Goal: Task Accomplishment & Management: Manage account settings

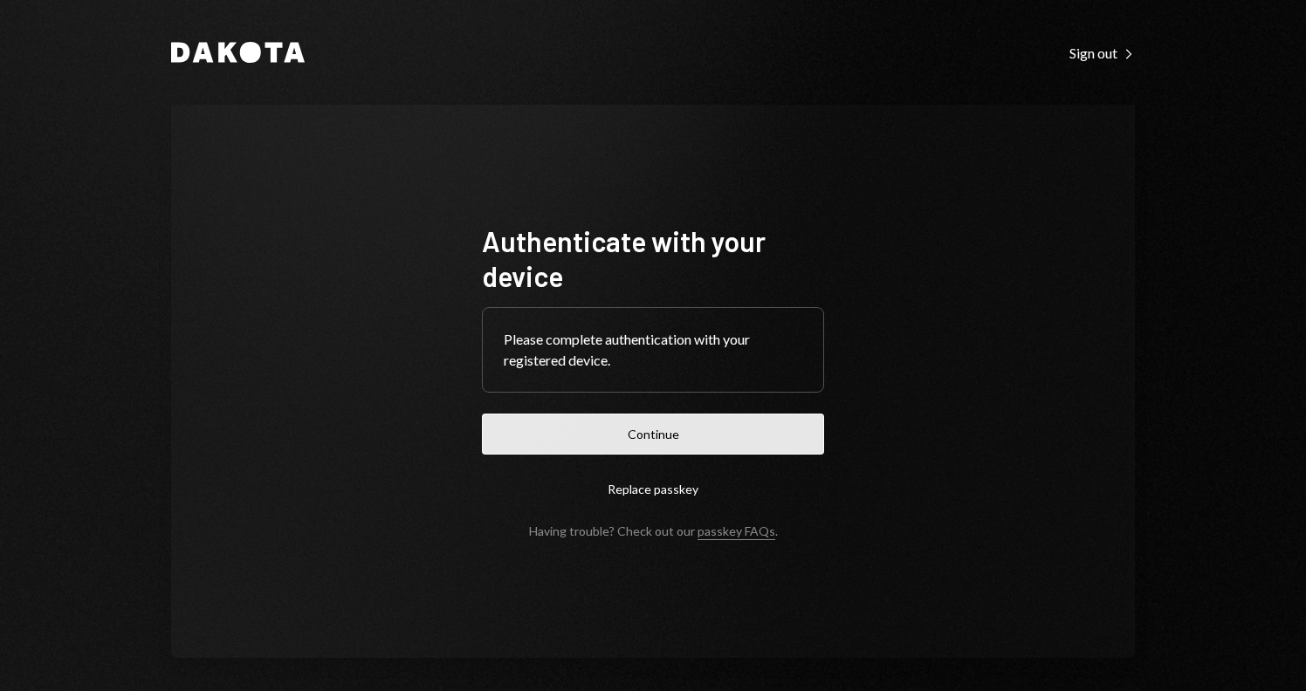
click at [671, 436] on button "Continue" at bounding box center [653, 434] width 342 height 41
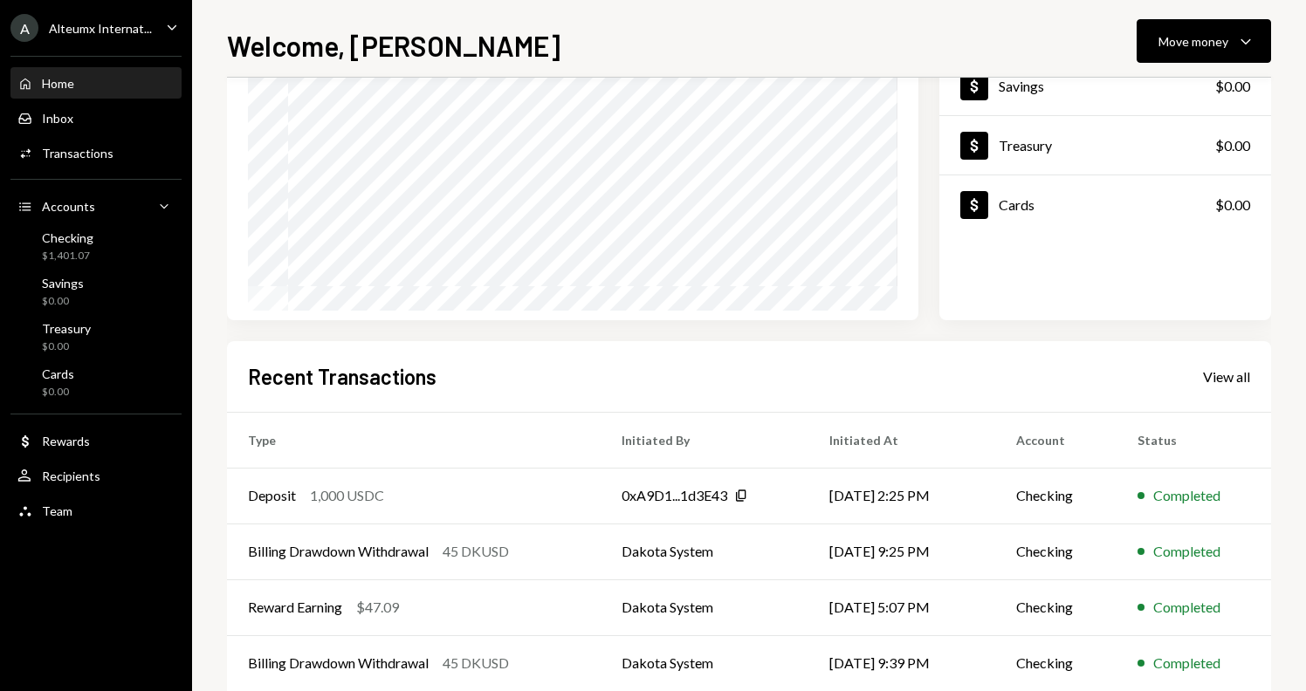
scroll to position [189, 0]
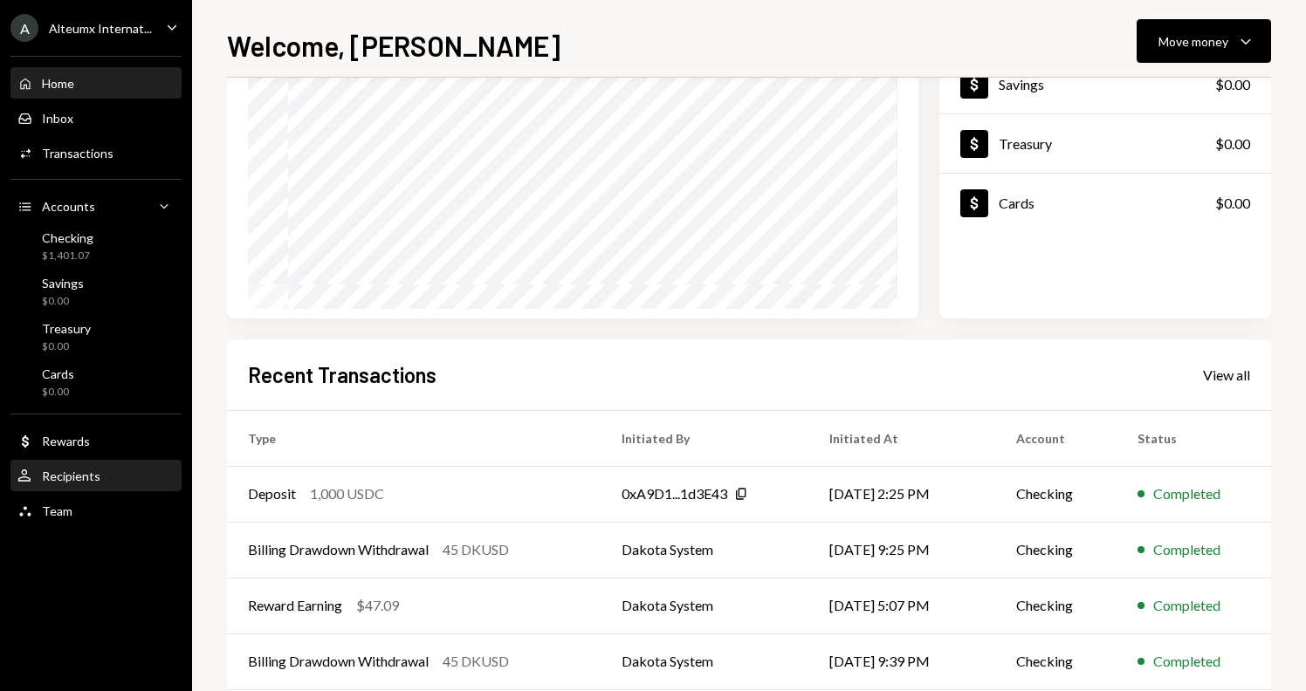
click at [72, 477] on div "Recipients" at bounding box center [71, 476] width 58 height 15
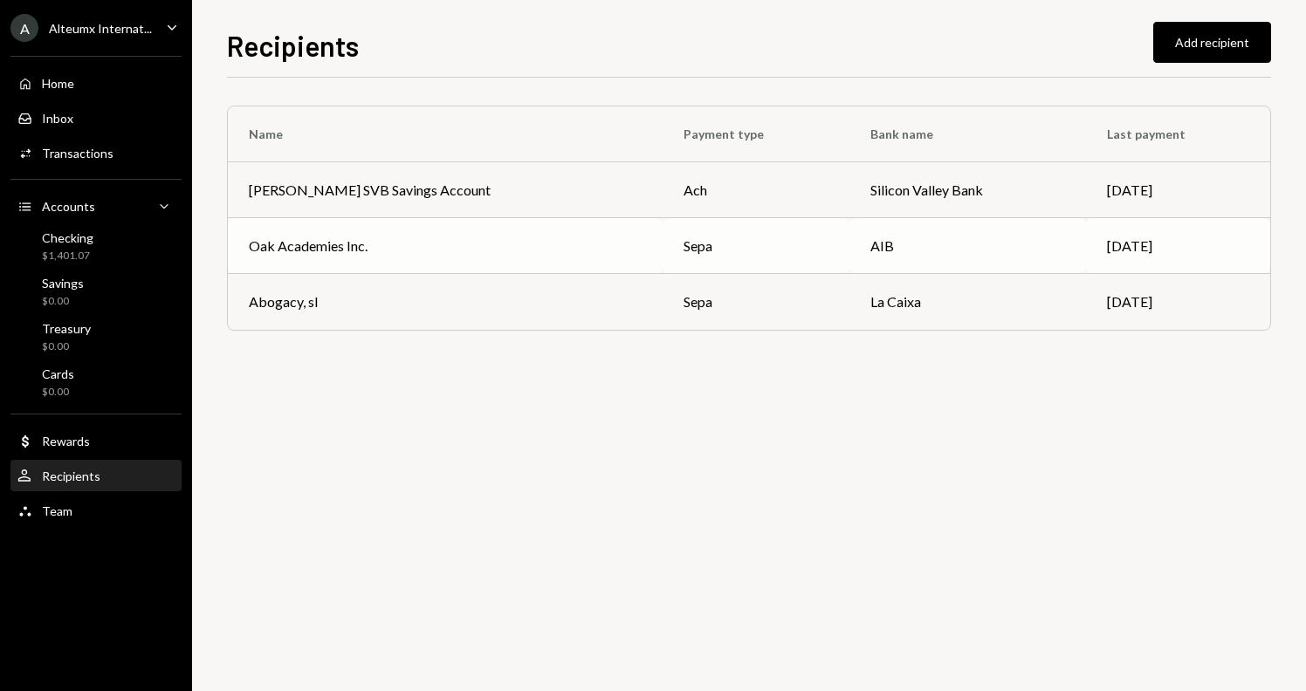
click at [399, 249] on div "Oak Academies Inc." at bounding box center [445, 246] width 393 height 21
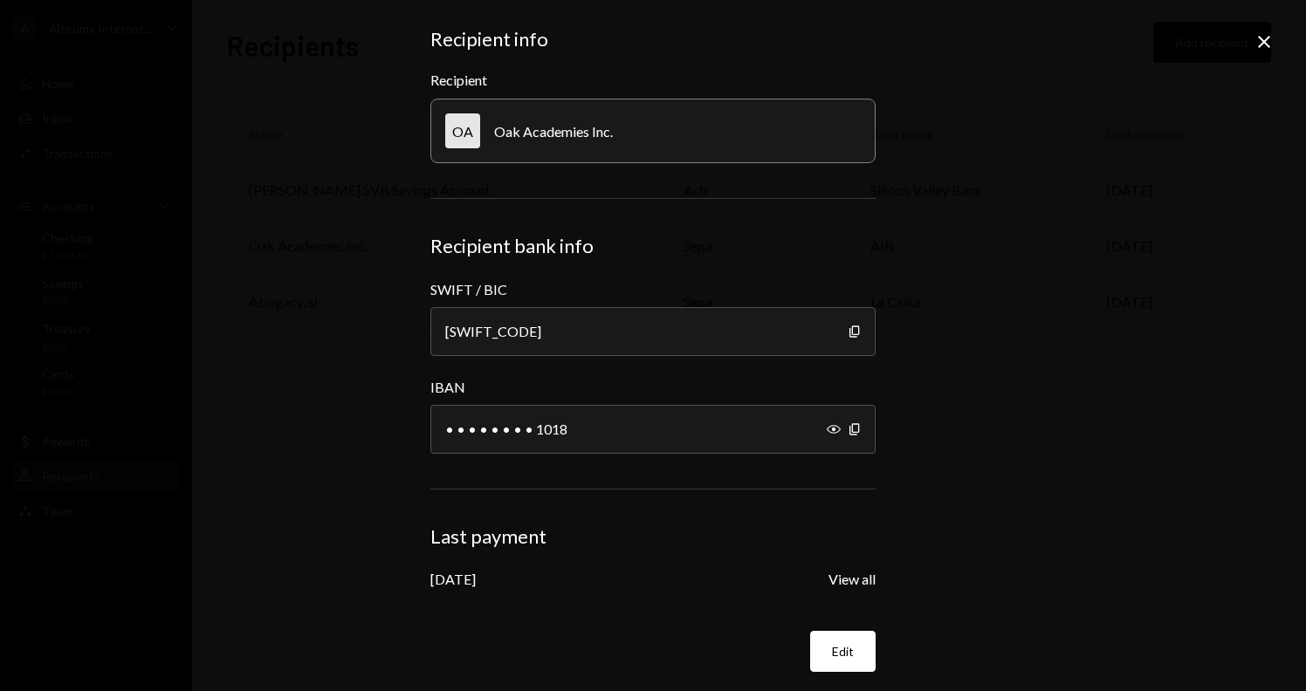
scroll to position [57, 0]
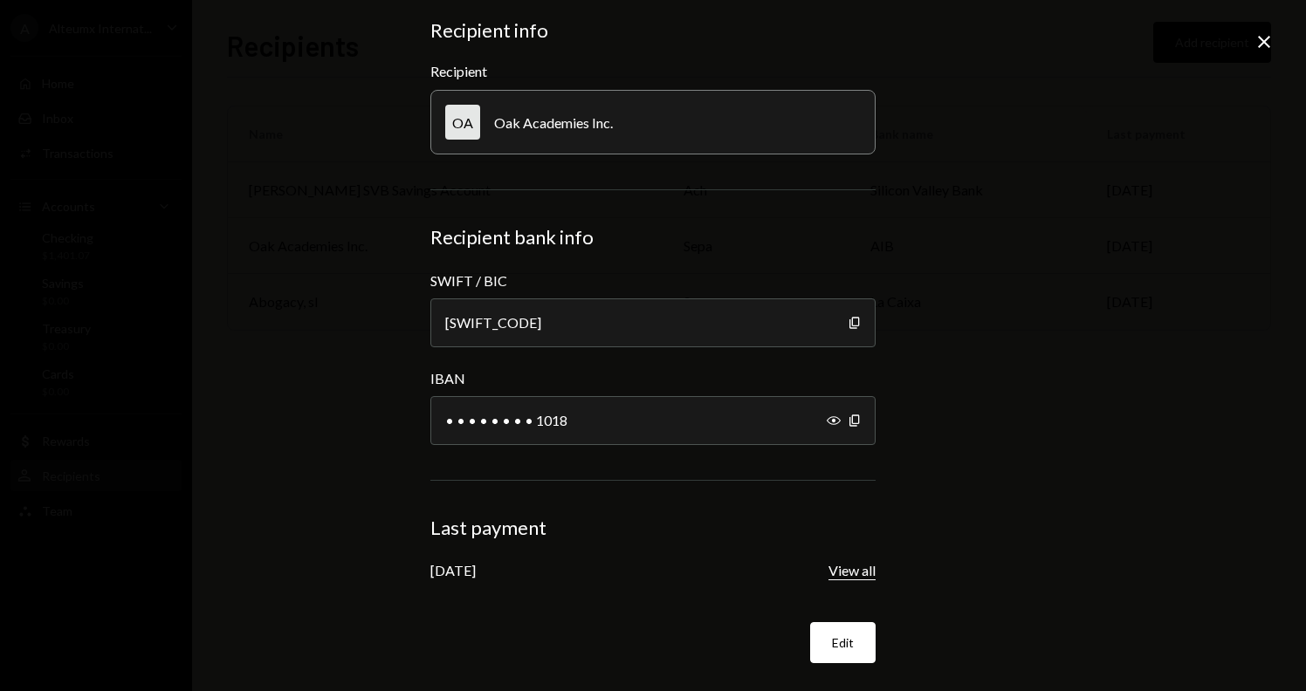
click at [850, 564] on button "View all" at bounding box center [851, 571] width 47 height 18
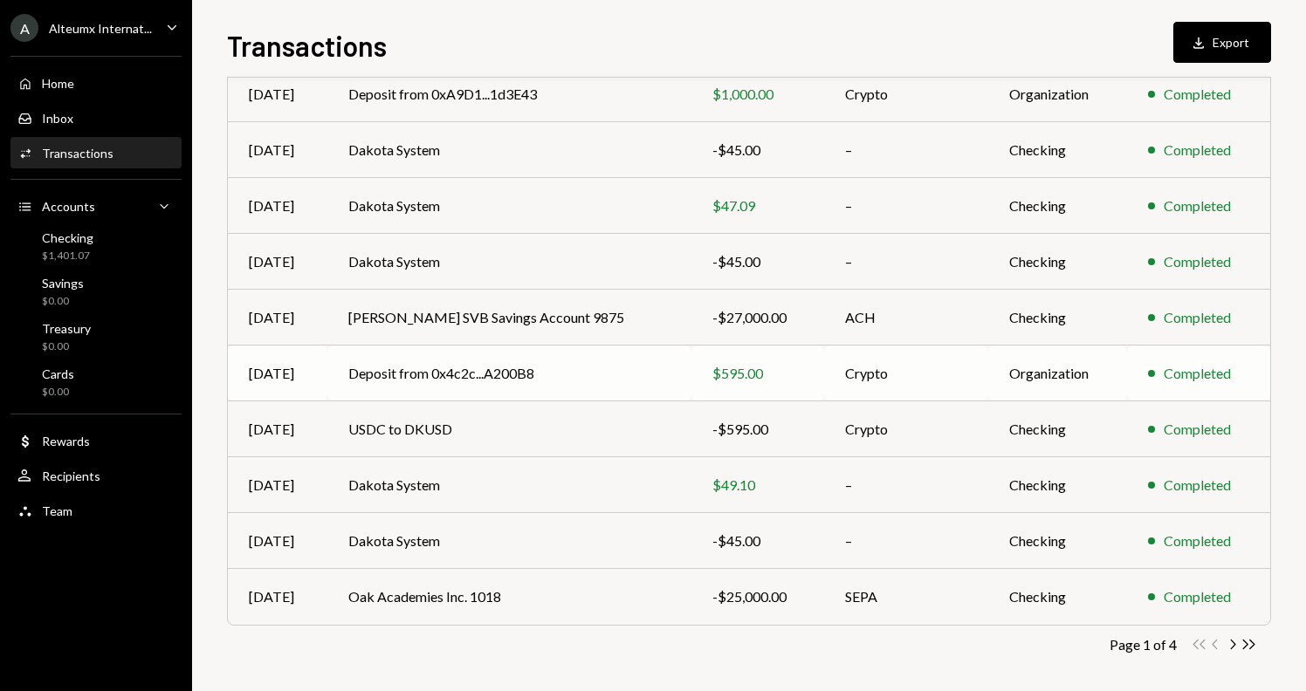
scroll to position [220, 0]
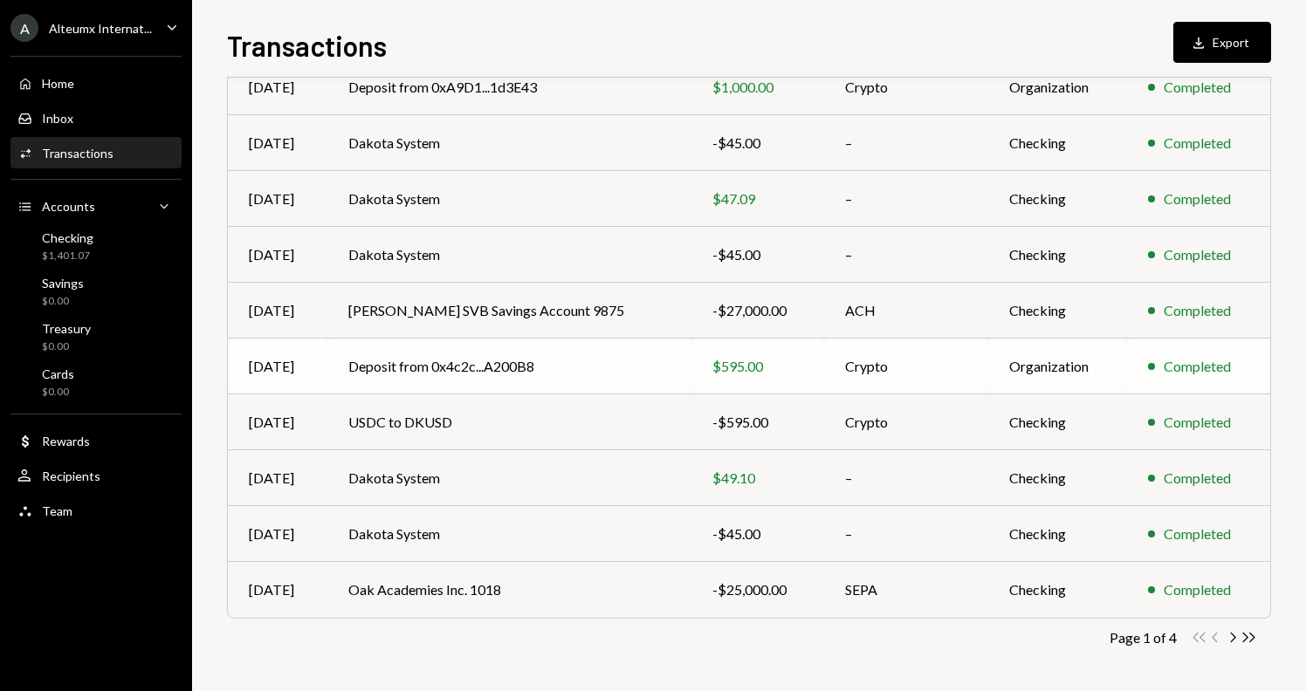
click at [761, 586] on div "-$25,000.00" at bounding box center [757, 589] width 91 height 21
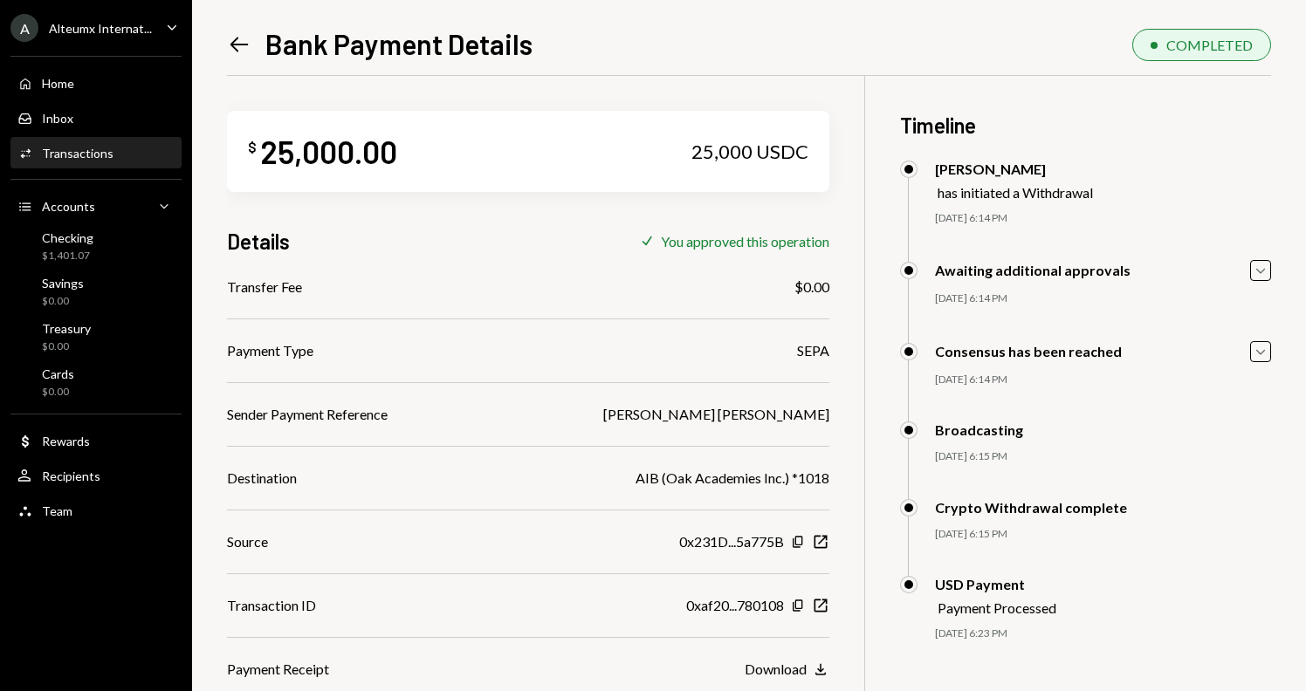
click at [238, 47] on icon "Left Arrow" at bounding box center [239, 44] width 24 height 24
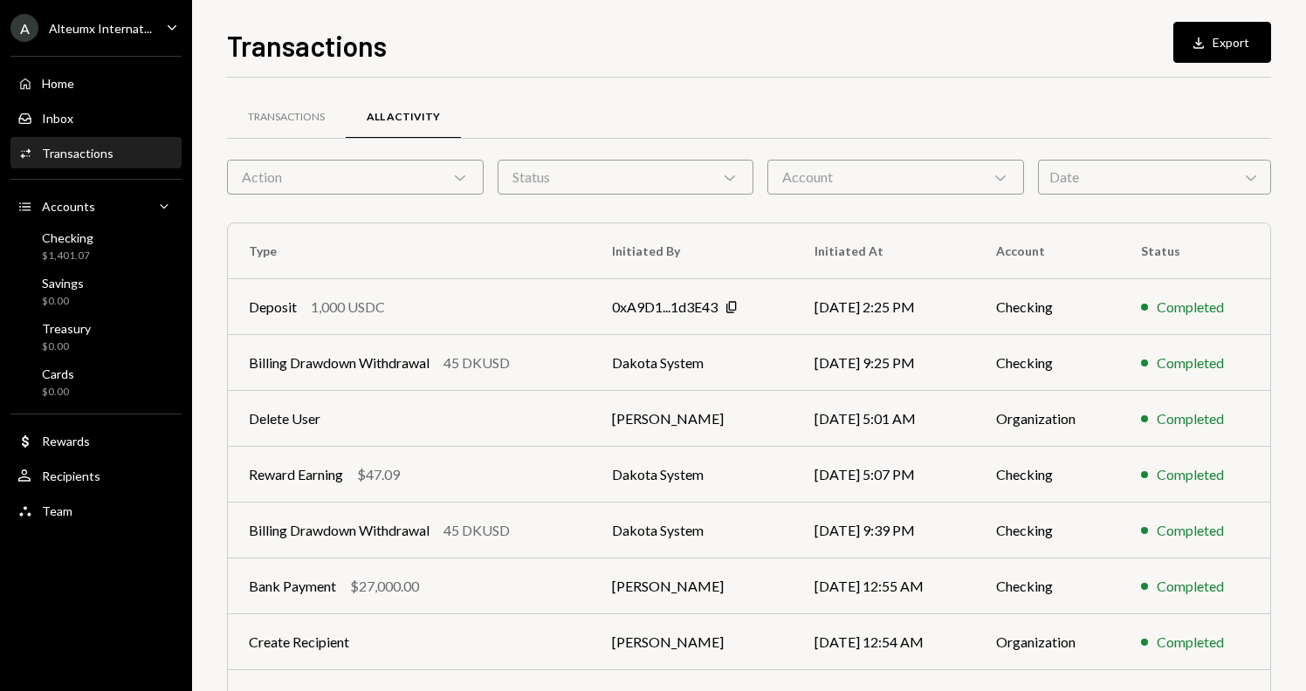
click at [121, 15] on div "A Alteumx Internat..." at bounding box center [80, 28] width 141 height 28
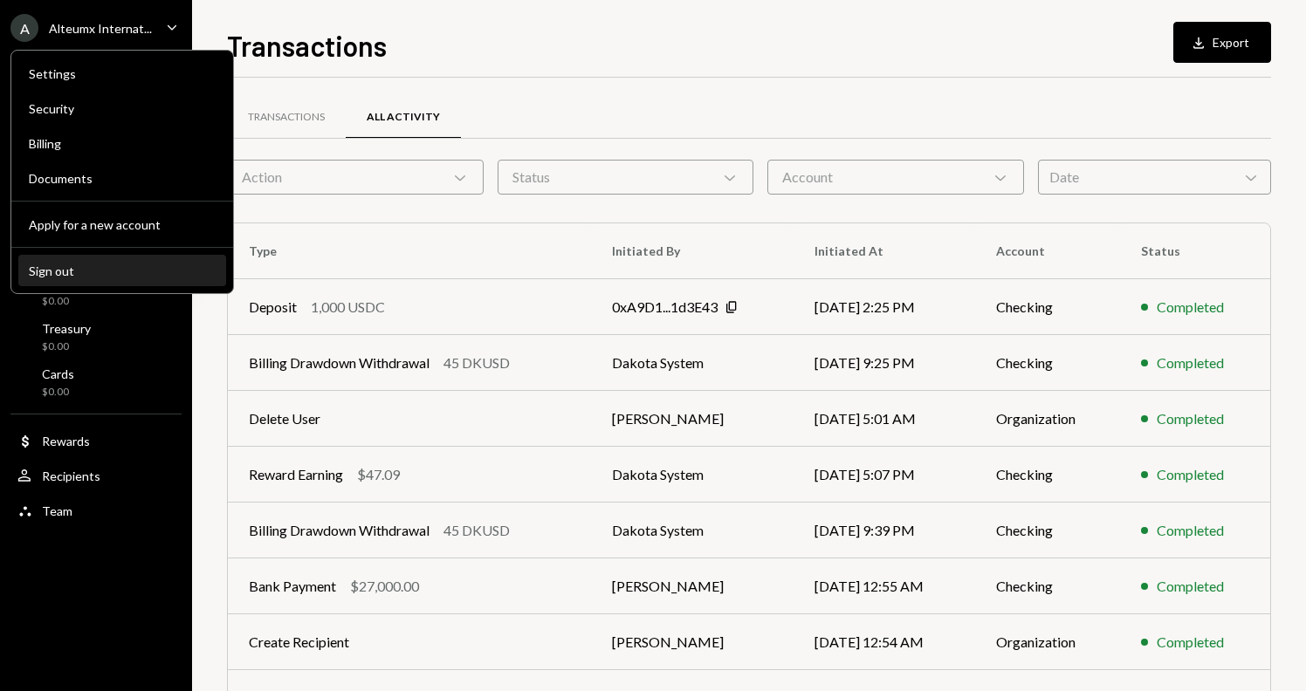
click at [88, 273] on div "Sign out" at bounding box center [122, 271] width 187 height 15
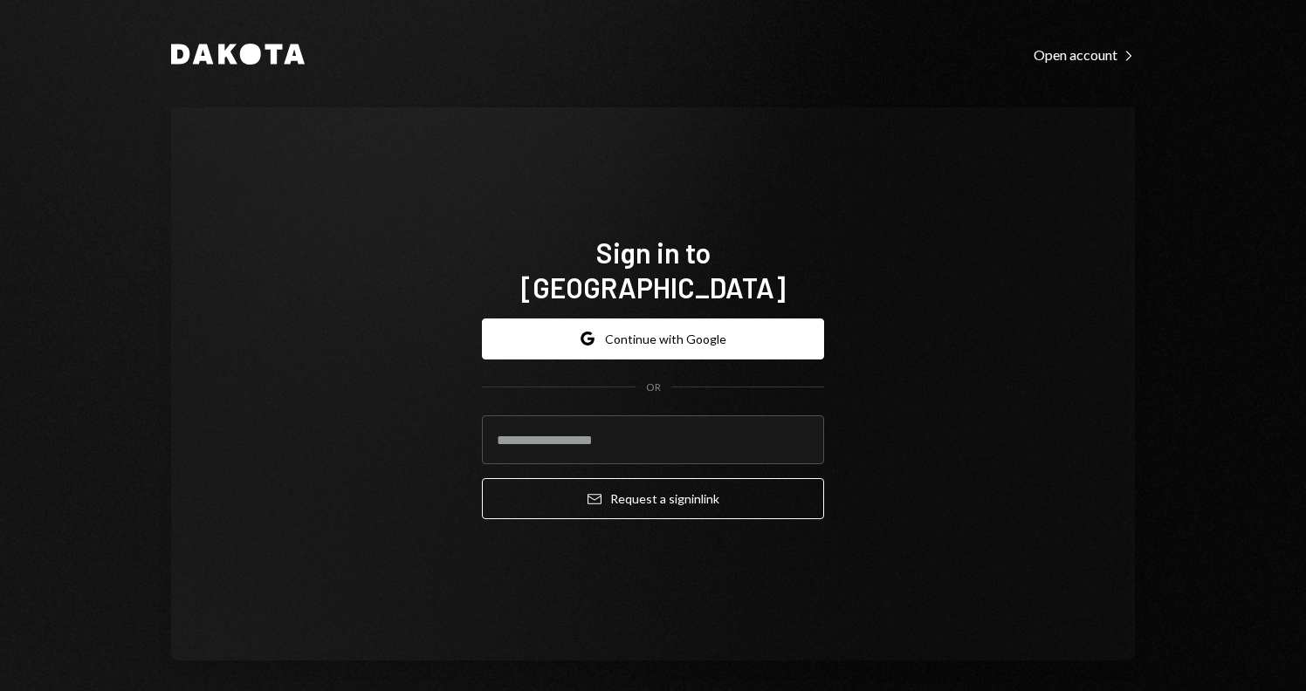
type input "**********"
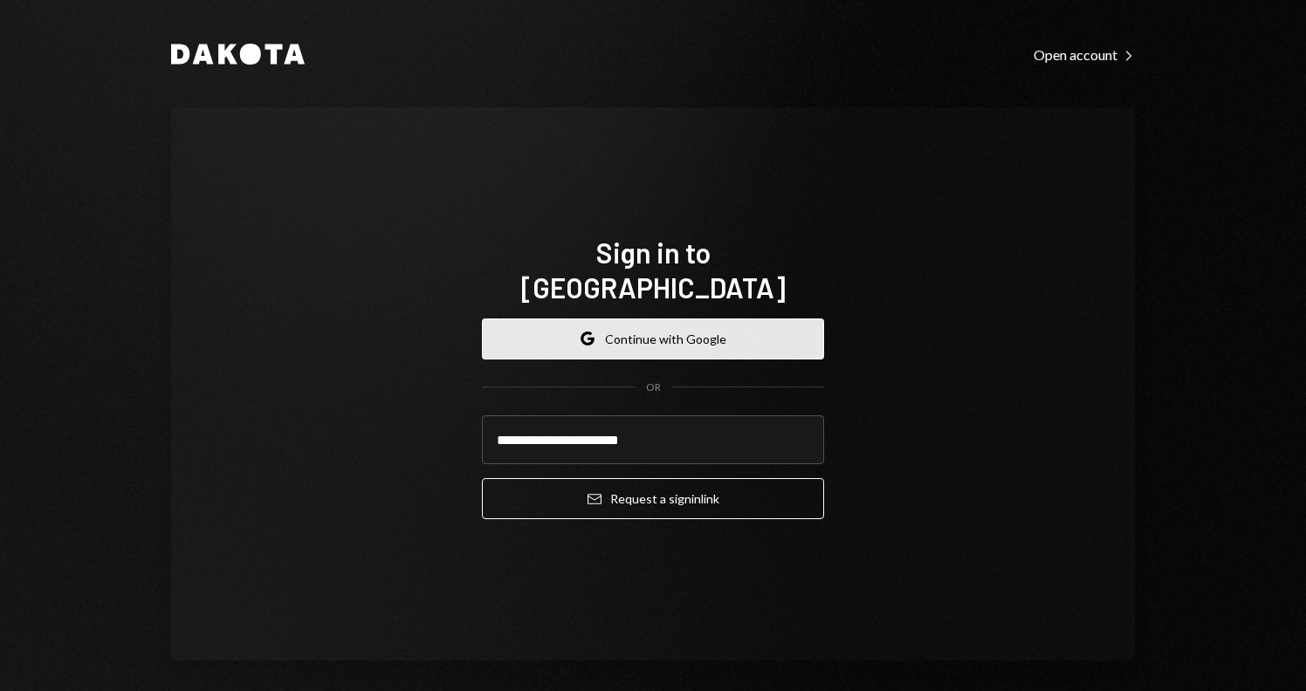
click at [640, 334] on button "Google Continue with Google" at bounding box center [653, 339] width 342 height 41
